Goal: Communication & Community: Participate in discussion

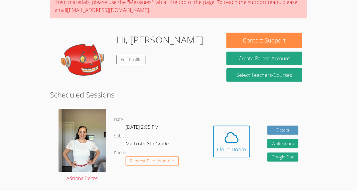
scroll to position [61, 0]
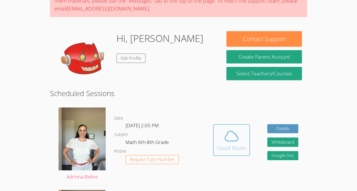
click at [236, 145] on div "Cloud Room" at bounding box center [231, 148] width 29 height 8
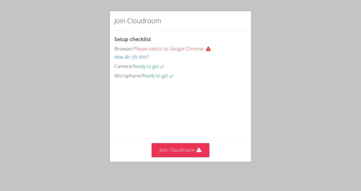
click at [183, 159] on div "Join Cloudroom" at bounding box center [180, 150] width 141 height 23
click at [180, 150] on button "Join Cloudroom" at bounding box center [181, 150] width 58 height 14
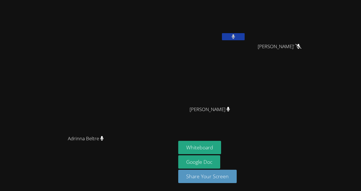
click at [245, 35] on button at bounding box center [233, 36] width 23 height 7
click at [236, 35] on icon at bounding box center [233, 36] width 6 height 5
click at [235, 35] on icon at bounding box center [234, 36] width 4 height 5
click at [221, 148] on button "Whiteboard" at bounding box center [199, 147] width 43 height 13
click at [236, 38] on icon at bounding box center [233, 36] width 6 height 5
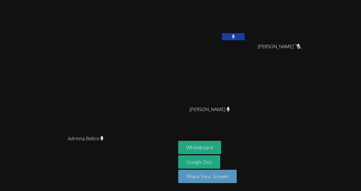
click at [235, 35] on icon at bounding box center [233, 36] width 3 height 5
click at [245, 38] on button at bounding box center [233, 36] width 23 height 7
click at [245, 39] on button at bounding box center [233, 36] width 23 height 7
click at [245, 38] on button at bounding box center [233, 36] width 23 height 7
click at [245, 36] on button at bounding box center [233, 36] width 23 height 7
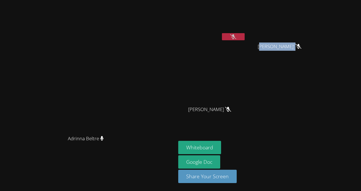
drag, startPoint x: 299, startPoint y: 46, endPoint x: 349, endPoint y: 42, distance: 50.2
click at [316, 42] on div "[PERSON_NAME]'" at bounding box center [282, 51] width 68 height 23
drag, startPoint x: 349, startPoint y: 42, endPoint x: 313, endPoint y: 55, distance: 38.6
click at [313, 55] on div "[PERSON_NAME]'" at bounding box center [282, 51] width 68 height 23
click at [313, 72] on div "[PERSON_NAME]' [PERSON_NAME]' [PERSON_NAME] [PERSON_NAME]" at bounding box center [246, 64] width 137 height 124
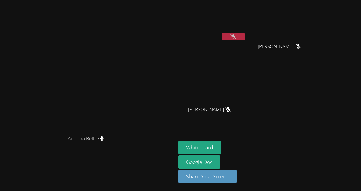
drag, startPoint x: 285, startPoint y: 89, endPoint x: 331, endPoint y: 94, distance: 46.3
click at [316, 94] on div "[PERSON_NAME]' [PERSON_NAME]' [PERSON_NAME] [PERSON_NAME]" at bounding box center [246, 64] width 137 height 124
click at [244, 124] on div "[PERSON_NAME]" at bounding box center [212, 114] width 68 height 23
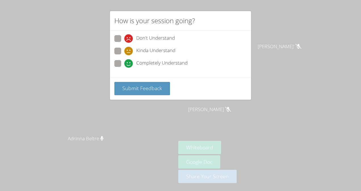
click at [123, 60] on label "Completely Understand" at bounding box center [150, 64] width 73 height 8
click at [124, 60] on input "Completely Understand" at bounding box center [126, 62] width 5 height 5
radio input "true"
click at [135, 89] on span "Submit Feedback" at bounding box center [142, 88] width 40 height 7
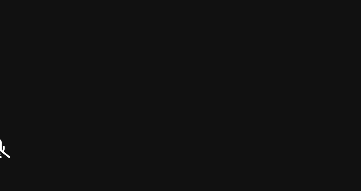
drag, startPoint x: 246, startPoint y: 97, endPoint x: 263, endPoint y: 101, distance: 17.4
click at [246, 101] on video at bounding box center [212, 84] width 68 height 38
